Goal: Find specific page/section: Find specific page/section

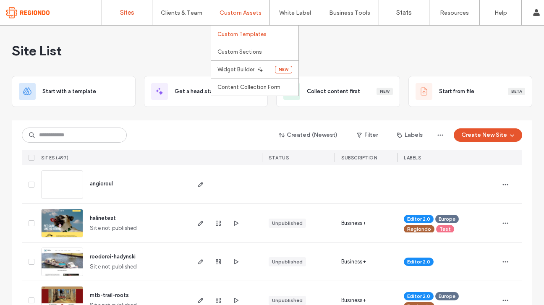
click at [258, 31] on label "Custom Templates" at bounding box center [241, 34] width 49 height 6
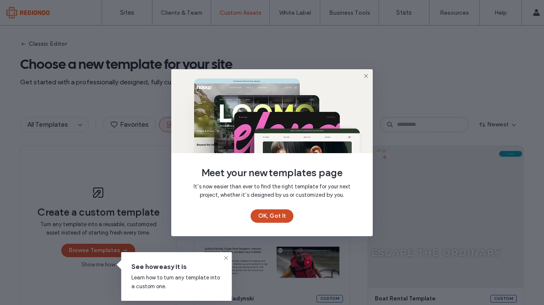
click at [265, 218] on button "OK, Got It" at bounding box center [272, 215] width 43 height 13
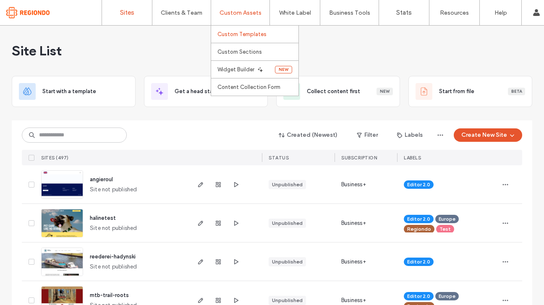
click at [246, 31] on label "Custom Templates" at bounding box center [241, 34] width 49 height 6
